Goal: Transaction & Acquisition: Purchase product/service

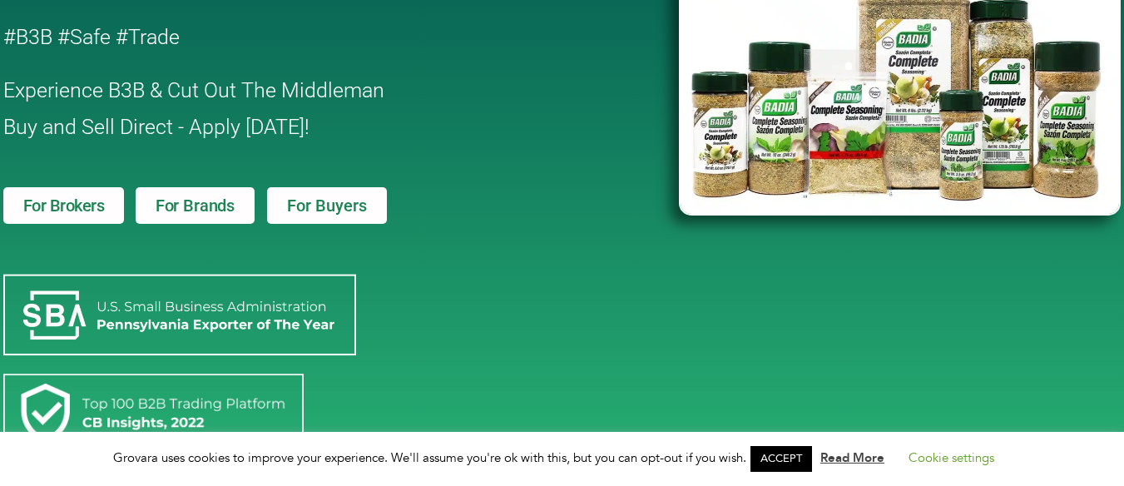
scroll to position [249, 0]
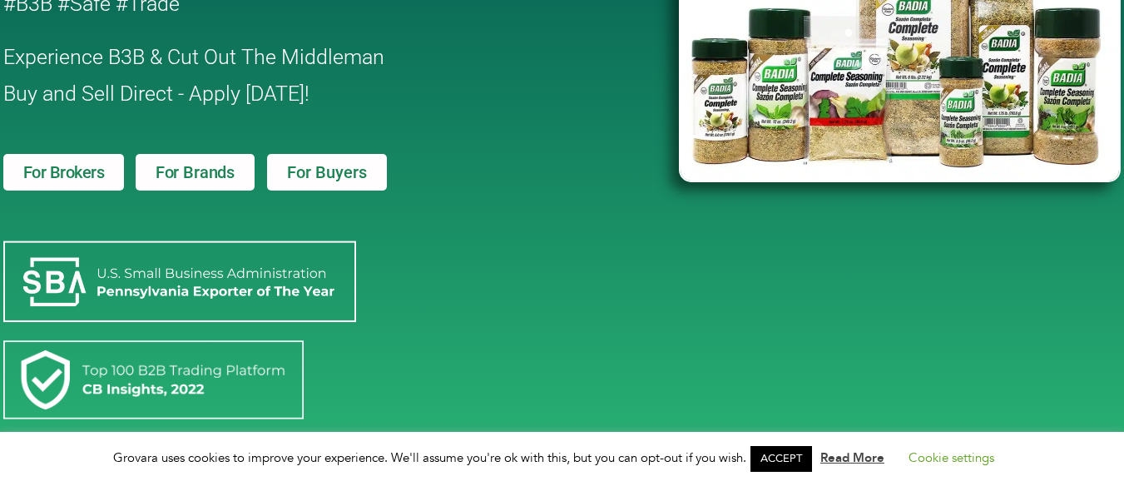
click at [782, 456] on link "ACCEPT" at bounding box center [781, 459] width 62 height 26
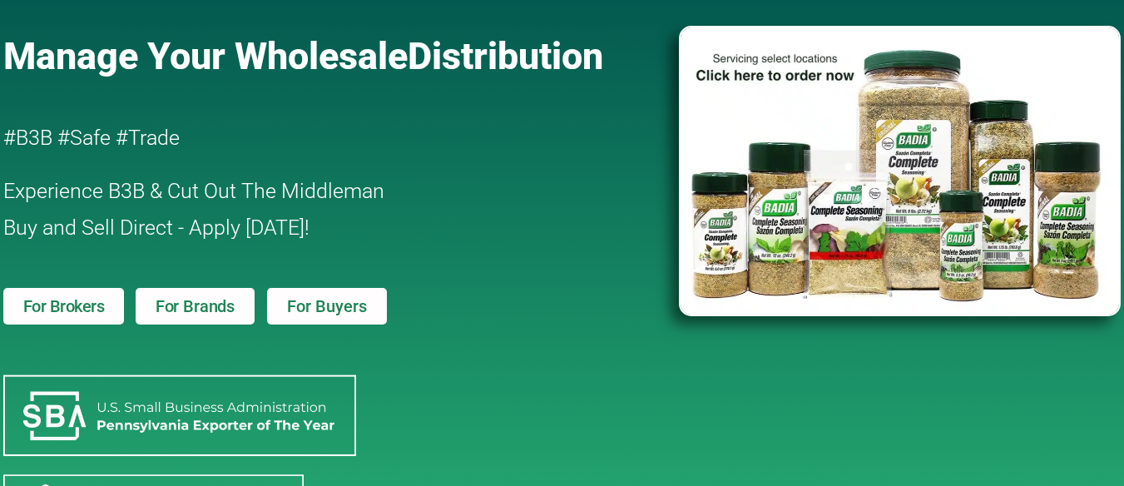
scroll to position [0, 0]
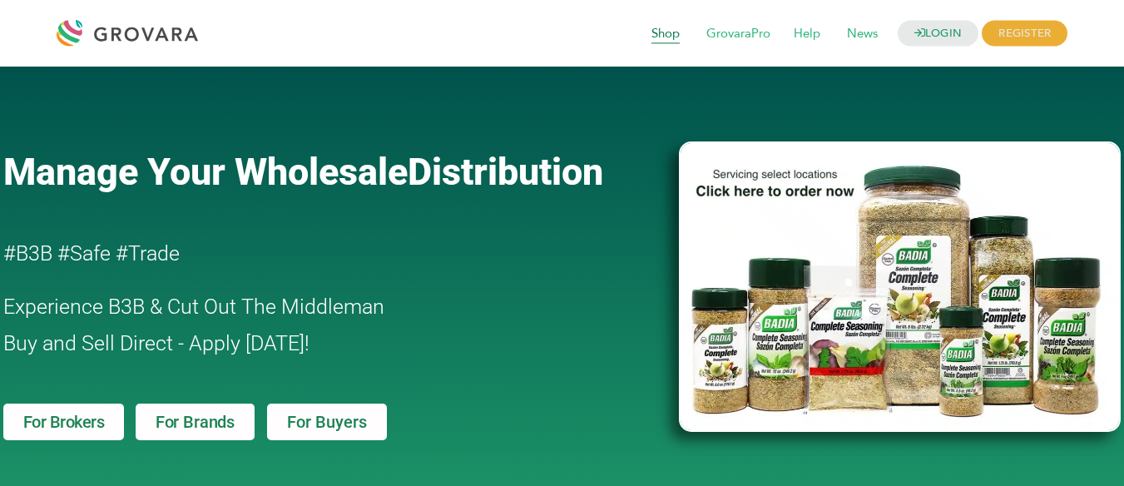
click at [672, 37] on span "Shop" at bounding box center [666, 34] width 52 height 32
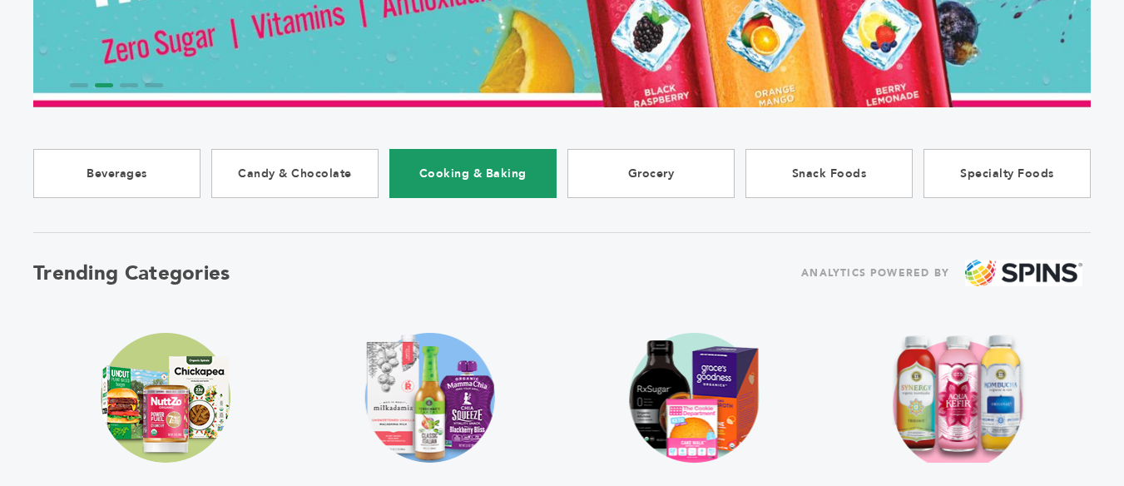
scroll to position [416, 0]
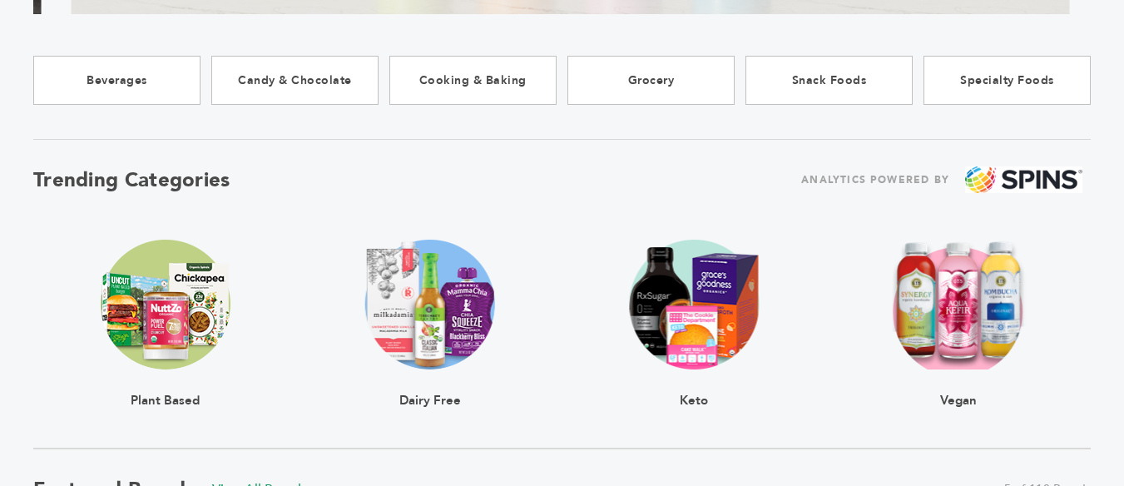
drag, startPoint x: 0, startPoint y: 203, endPoint x: 60, endPoint y: 212, distance: 60.6
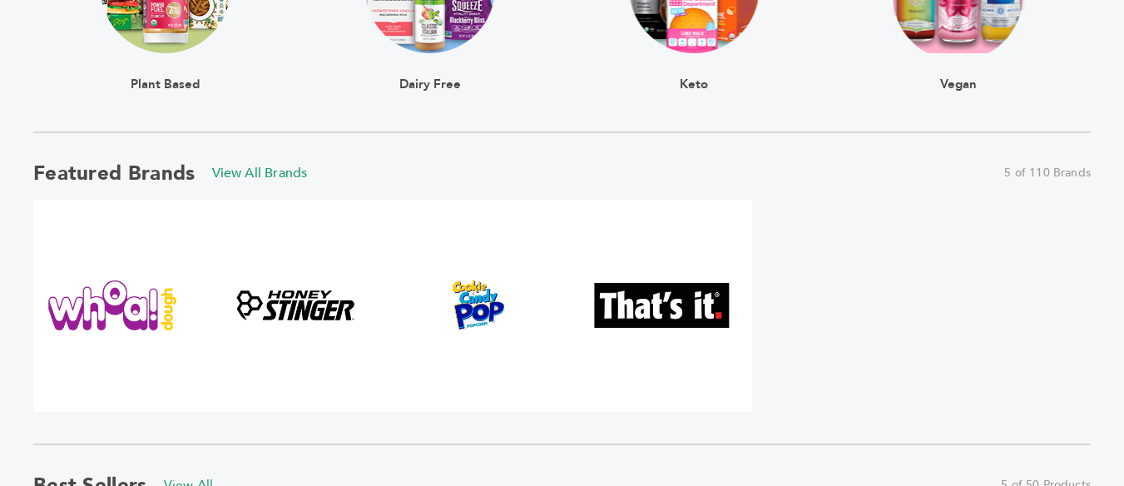
scroll to position [582, 0]
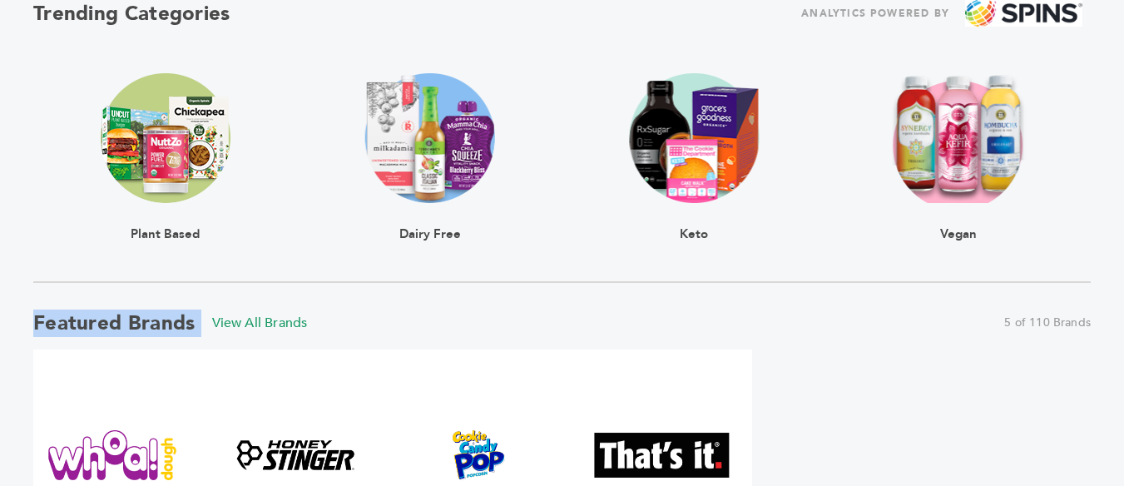
drag, startPoint x: 37, startPoint y: 318, endPoint x: 202, endPoint y: 319, distance: 164.7
click at [202, 319] on div "Featured Brands View All Brands 5 of 110 Brands" at bounding box center [561, 322] width 1057 height 27
